Goal: Information Seeking & Learning: Learn about a topic

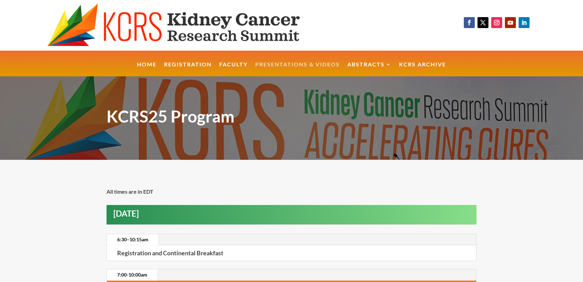
click at [312, 65] on link "Presentations & Videos" at bounding box center [297, 69] width 85 height 15
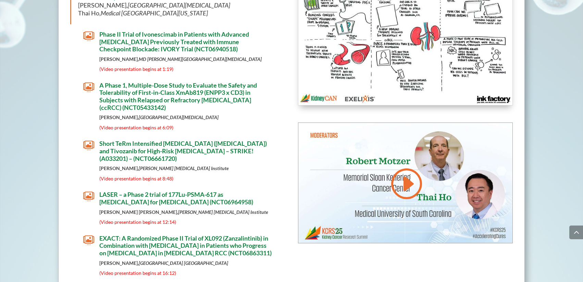
scroll to position [1782, 0]
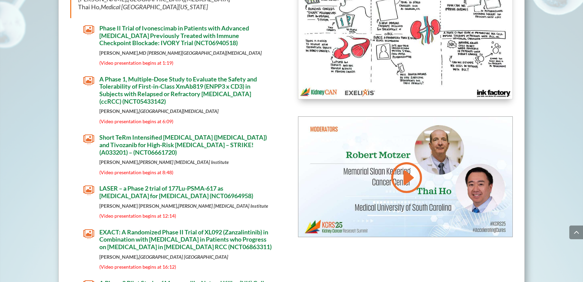
click at [226, 229] on span "EXACT: A Randomized Phase II Trial of XL092 (Zanzalintinib) in Combination with…" at bounding box center [185, 240] width 172 height 22
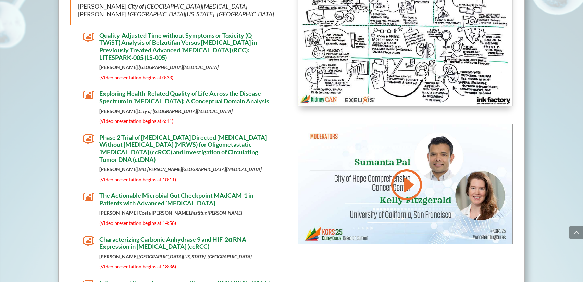
scroll to position [2193, 0]
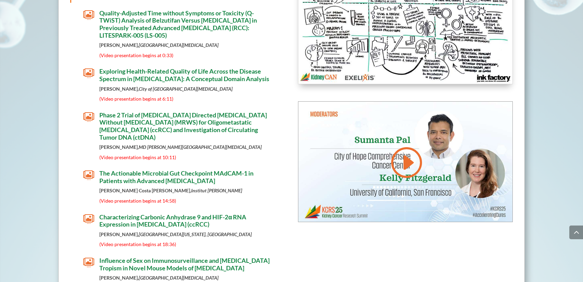
click at [213, 215] on span "Characterizing Carbonic Anhydrase 9 and HIF-2α RNA Expression in [MEDICAL_DATA]…" at bounding box center [172, 221] width 147 height 15
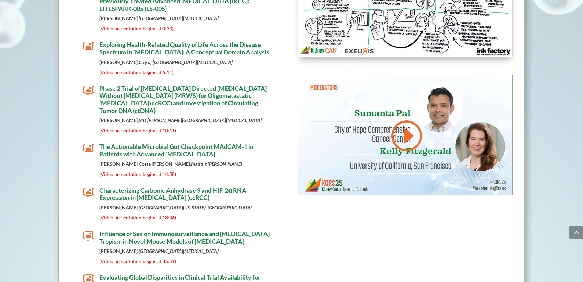
scroll to position [3589, 0]
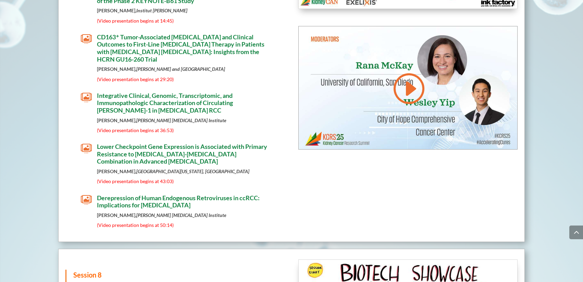
click at [161, 151] on span "Lower Checkpoint Gene Expression is Associated with Primary Resistance to [MEDI…" at bounding box center [182, 154] width 170 height 22
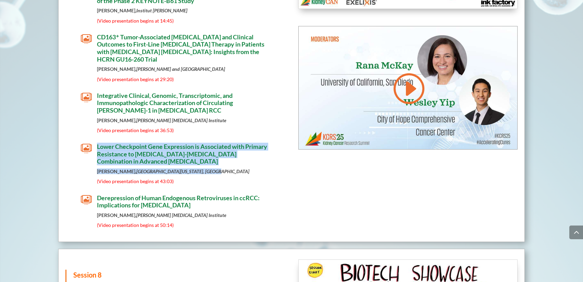
drag, startPoint x: 205, startPoint y: 167, endPoint x: 97, endPoint y: 138, distance: 111.9
click at [97, 143] on div "Lower Checkpoint Gene Expression is Associated with Primary Resistance to [MEDI…" at bounding box center [181, 163] width 178 height 41
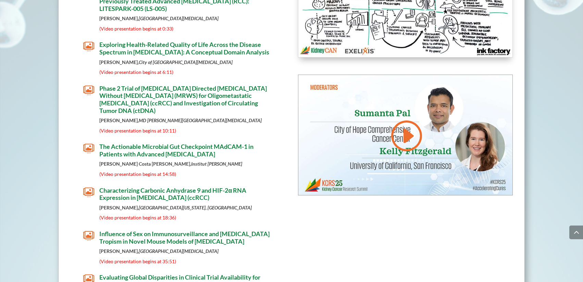
scroll to position [3589, 0]
